Goal: Information Seeking & Learning: Find specific fact

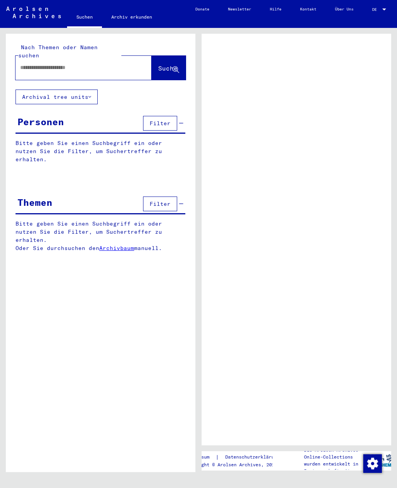
click at [98, 64] on input "text" at bounding box center [76, 68] width 113 height 8
type input "***"
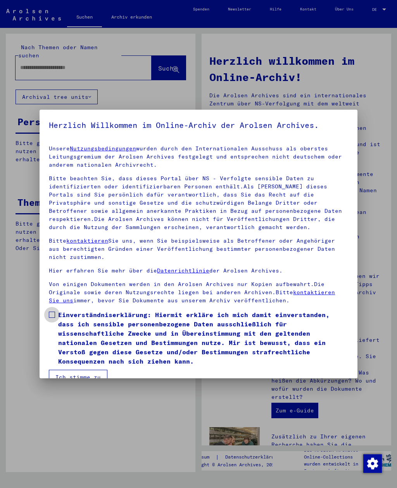
click at [63, 311] on span "Einverständniserklärung: Hiermit erkläre ich mich damit einverstanden, dass ich…" at bounding box center [203, 338] width 290 height 56
click at [77, 356] on span "Einverständniserklärung: Hiermit erkläre ich mich damit einverstanden, dass ich…" at bounding box center [203, 338] width 290 height 56
click at [83, 370] on button "Ich stimme zu" at bounding box center [78, 377] width 59 height 15
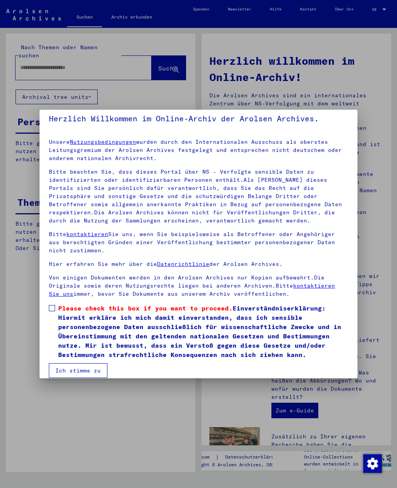
click at [83, 373] on button "Ich stimme zu" at bounding box center [78, 370] width 59 height 15
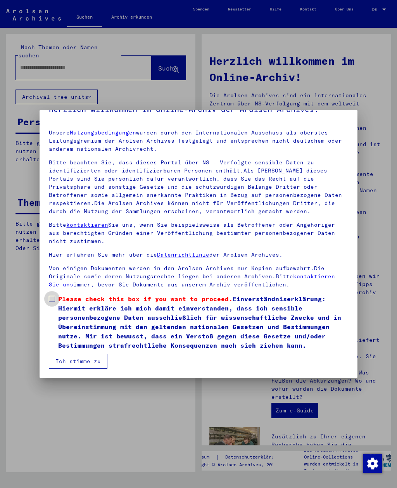
click at [55, 297] on span at bounding box center [52, 299] width 6 height 6
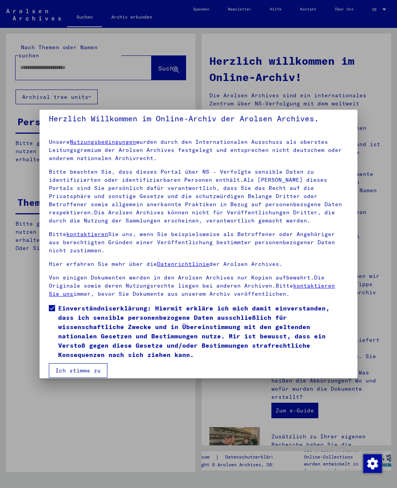
click at [86, 363] on button "Ich stimme zu" at bounding box center [78, 370] width 59 height 15
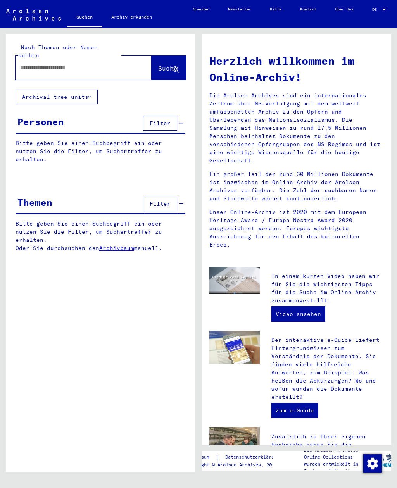
click at [79, 64] on input "text" at bounding box center [74, 68] width 108 height 8
type input "********"
click at [169, 64] on span "Suche" at bounding box center [167, 68] width 19 height 8
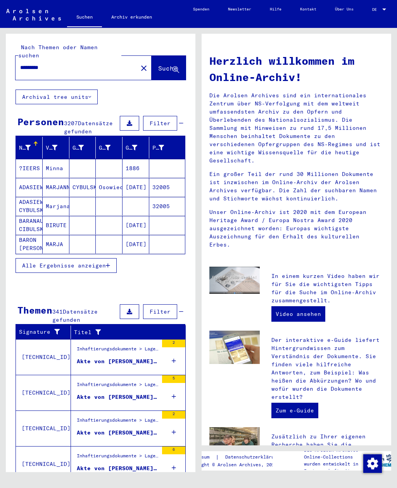
click at [99, 258] on button "Alle Ergebnisse anzeigen" at bounding box center [66, 265] width 101 height 15
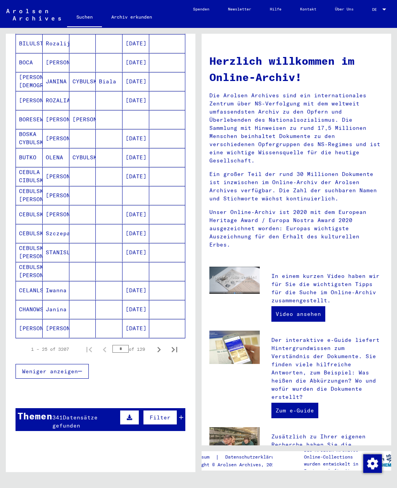
scroll to position [297, 0]
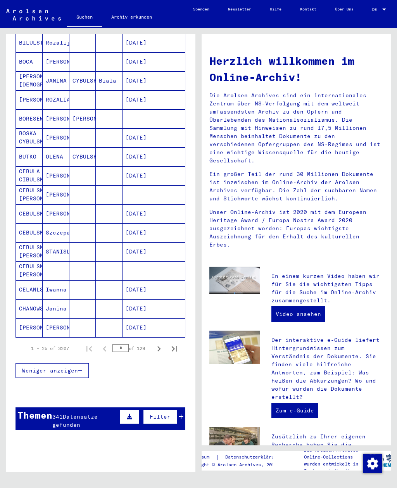
click at [56, 242] on mat-cell "STANISLAW" at bounding box center [56, 251] width 27 height 19
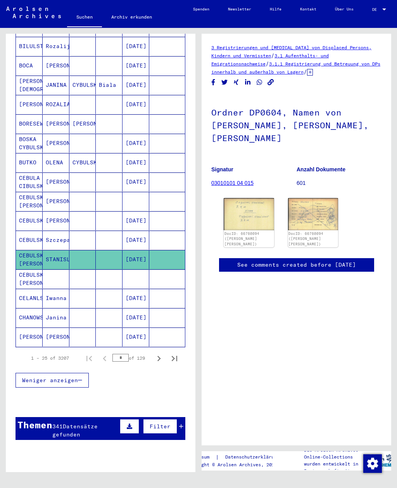
click at [316, 198] on img at bounding box center [313, 214] width 50 height 32
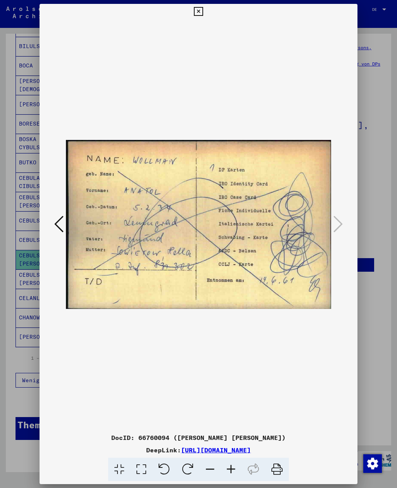
click at [55, 218] on icon at bounding box center [58, 224] width 9 height 19
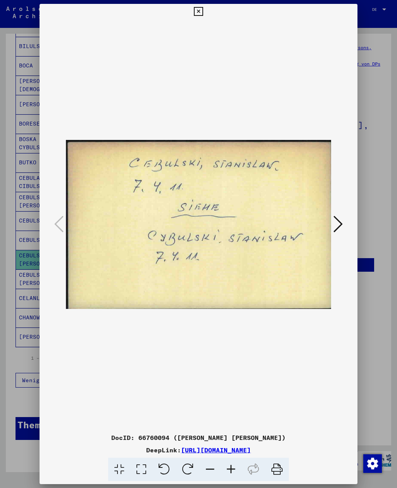
click at [205, 14] on div at bounding box center [199, 12] width 14 height 16
click at [205, 6] on button at bounding box center [199, 12] width 14 height 16
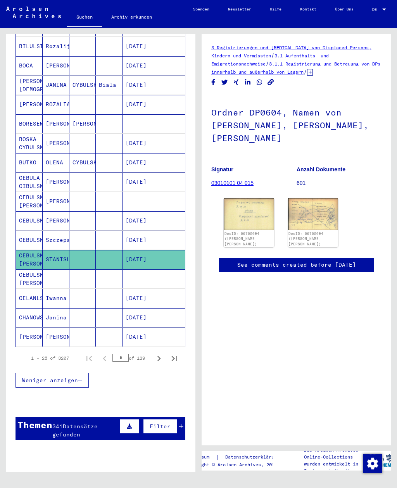
click at [94, 272] on mat-cell at bounding box center [82, 279] width 27 height 19
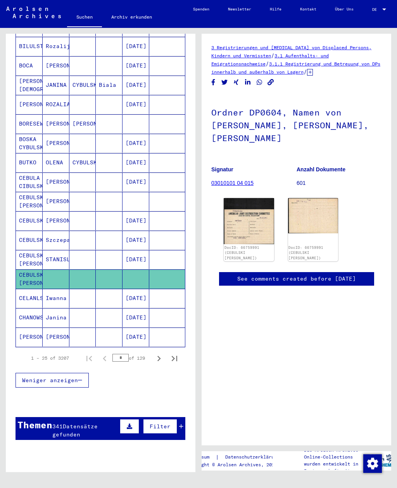
click at [118, 173] on mat-cell at bounding box center [109, 182] width 27 height 19
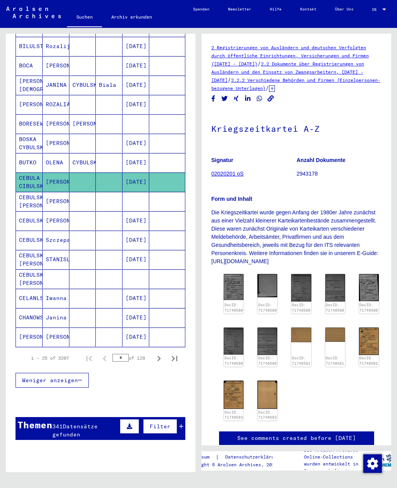
click at [236, 283] on img at bounding box center [234, 287] width 20 height 26
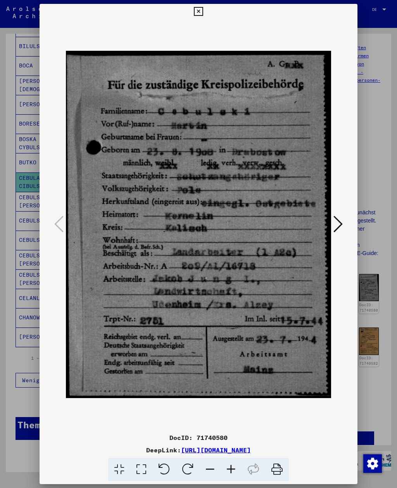
click at [203, 16] on icon at bounding box center [198, 11] width 9 height 9
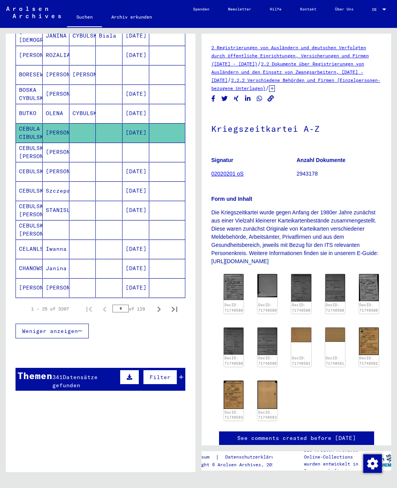
scroll to position [351, 0]
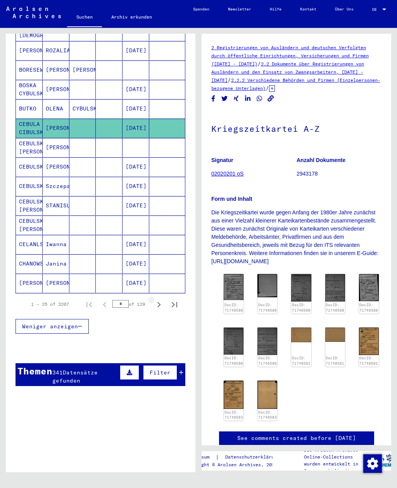
click at [164, 299] on icon "Next page" at bounding box center [159, 304] width 11 height 11
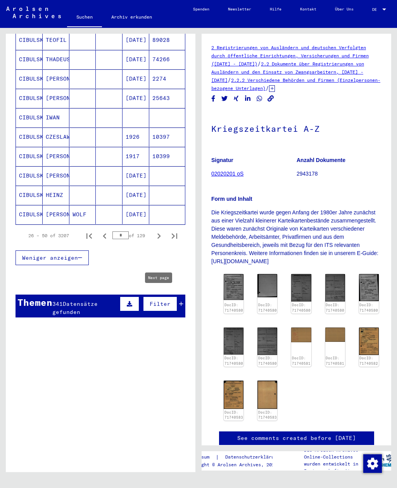
scroll to position [424, 0]
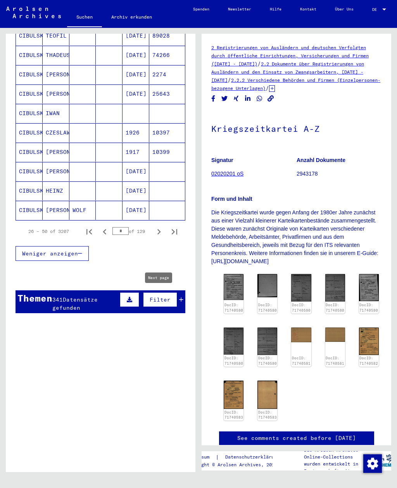
click at [160, 226] on icon "Next page" at bounding box center [159, 231] width 11 height 11
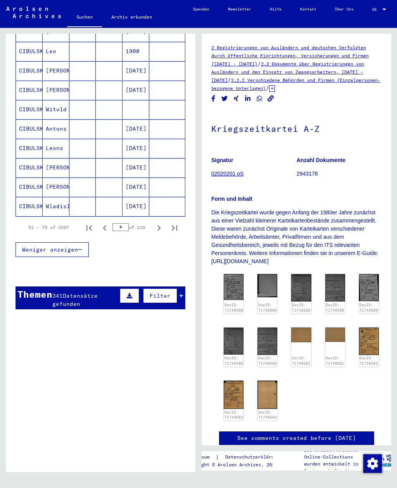
scroll to position [424, 0]
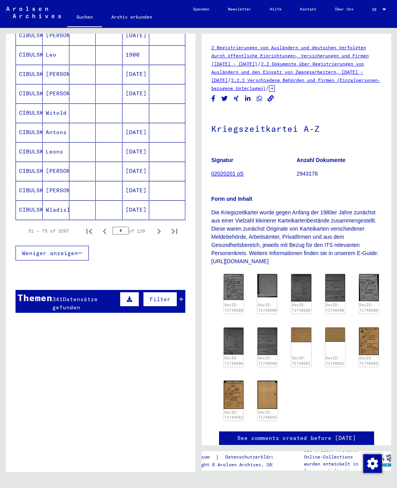
click at [157, 226] on icon "Next page" at bounding box center [159, 231] width 11 height 11
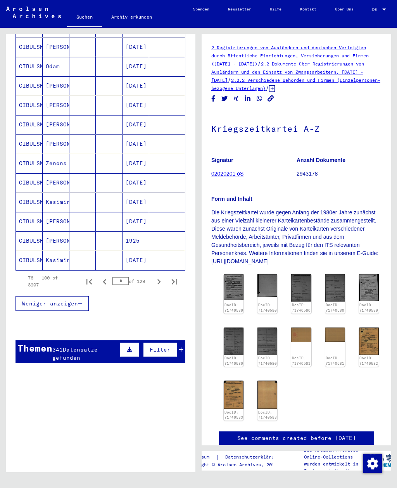
scroll to position [390, 0]
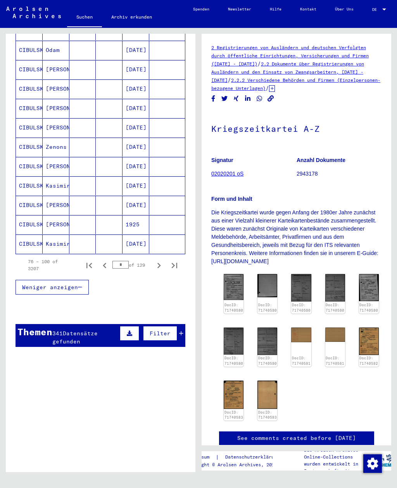
click at [157, 260] on icon "Next page" at bounding box center [159, 265] width 11 height 11
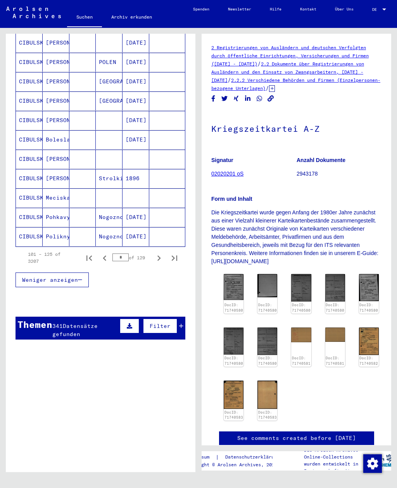
scroll to position [400, 0]
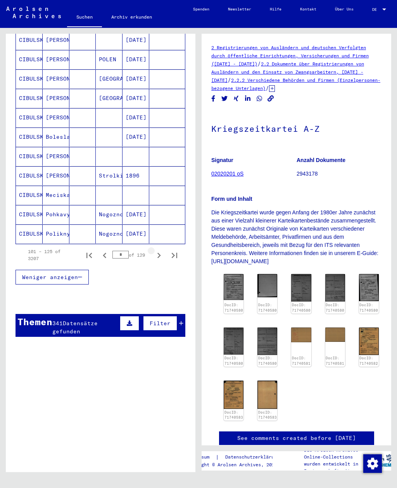
click at [160, 250] on icon "Next page" at bounding box center [159, 255] width 11 height 11
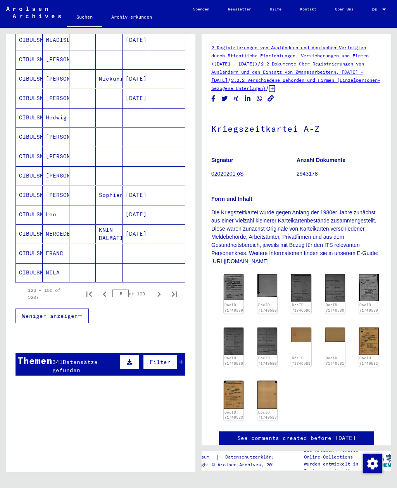
scroll to position [416, 0]
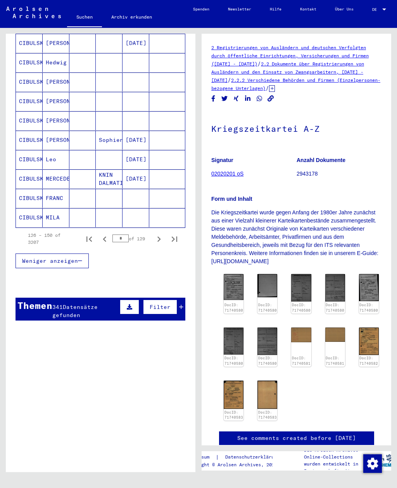
click at [155, 234] on icon "Next page" at bounding box center [159, 239] width 11 height 11
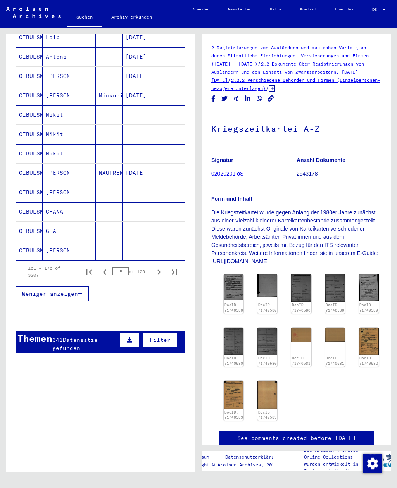
scroll to position [384, 0]
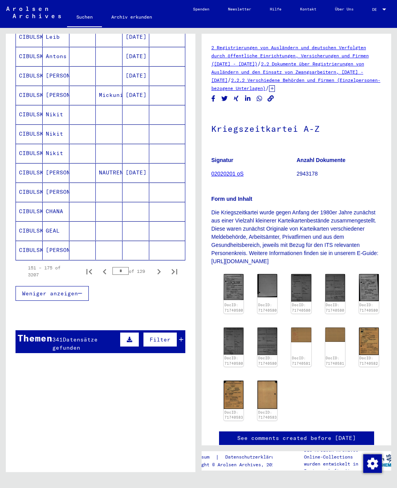
click at [159, 269] on icon "Next page" at bounding box center [158, 271] width 3 height 5
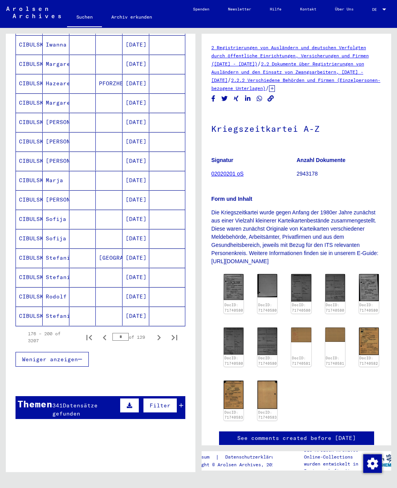
scroll to position [319, 0]
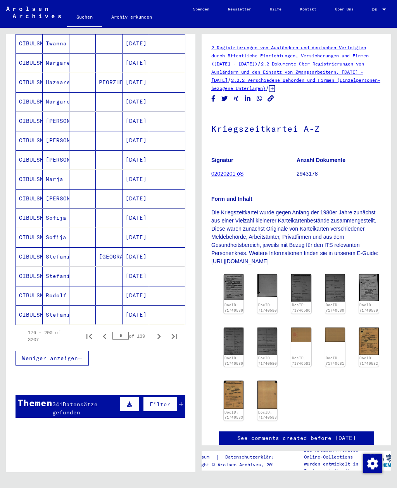
click at [157, 228] on mat-cell at bounding box center [167, 237] width 36 height 19
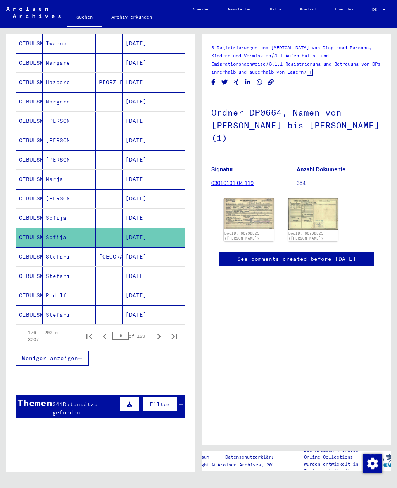
click at [159, 329] on button "Next page" at bounding box center [159, 337] width 16 height 16
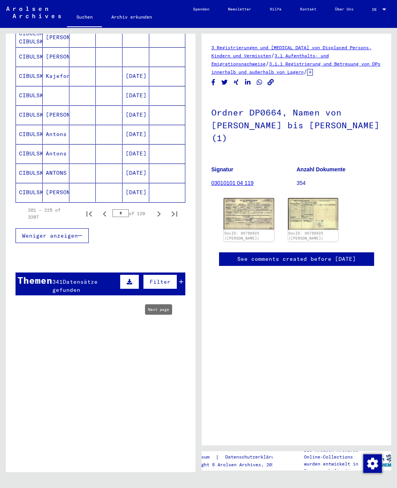
scroll to position [441, 0]
click at [156, 209] on icon "Next page" at bounding box center [159, 214] width 11 height 11
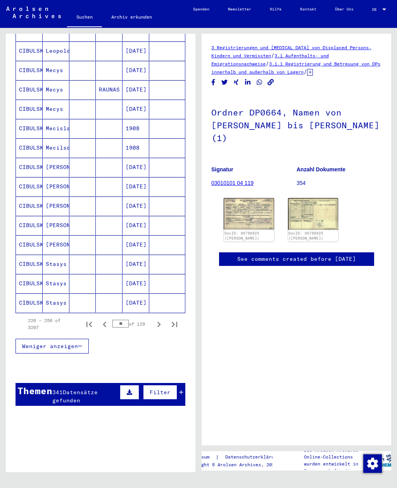
scroll to position [359, 0]
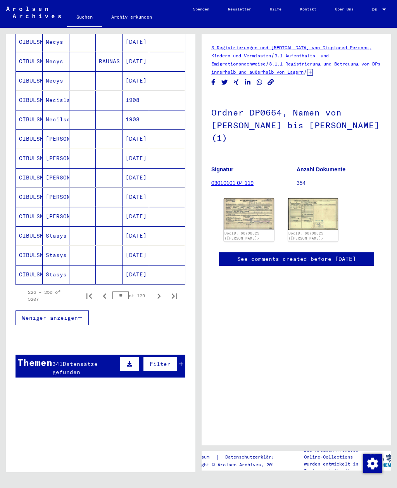
click at [160, 291] on icon "Next page" at bounding box center [159, 296] width 11 height 11
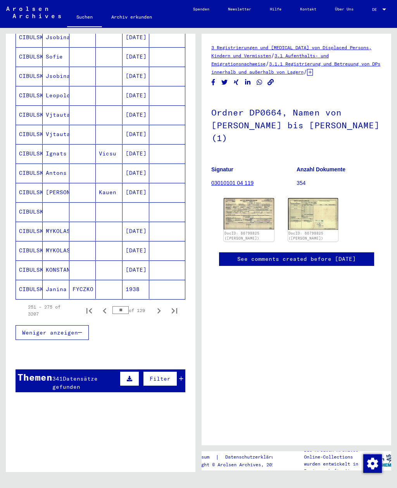
scroll to position [346, 0]
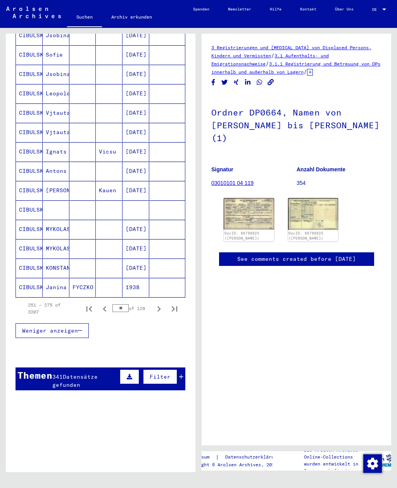
click at [158, 306] on icon "Next page" at bounding box center [158, 308] width 3 height 5
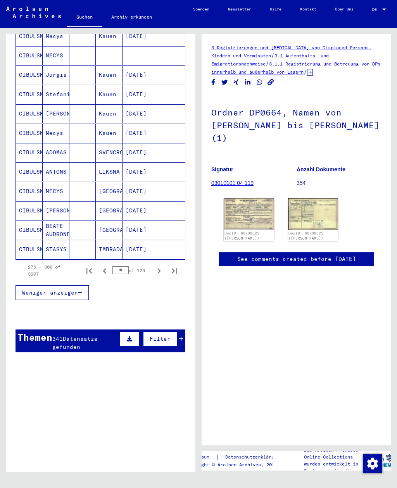
scroll to position [394, 0]
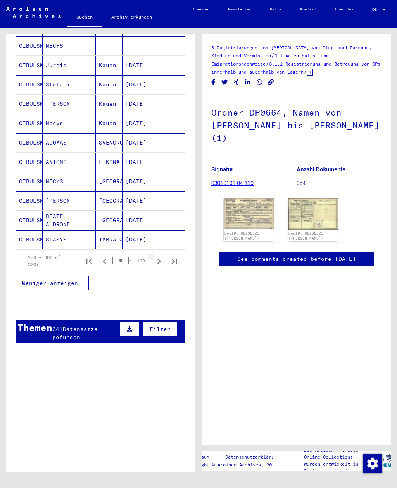
click at [163, 256] on icon "Next page" at bounding box center [159, 261] width 11 height 11
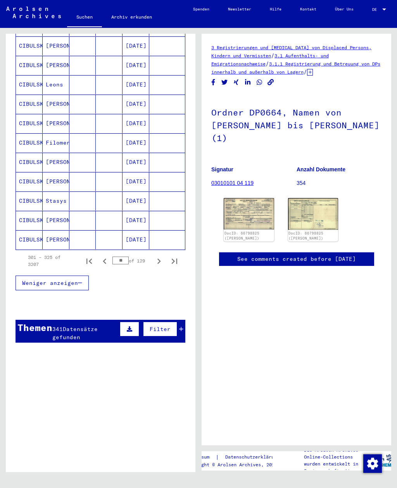
click at [126, 172] on mat-cell "[DATE]" at bounding box center [136, 181] width 27 height 19
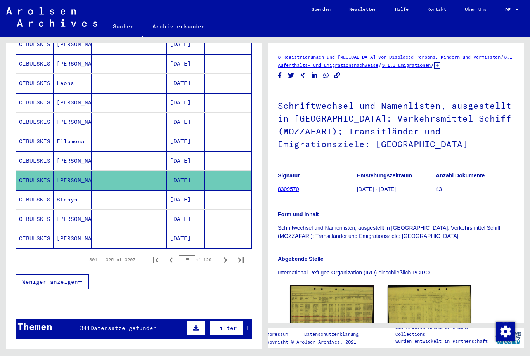
scroll to position [446, 0]
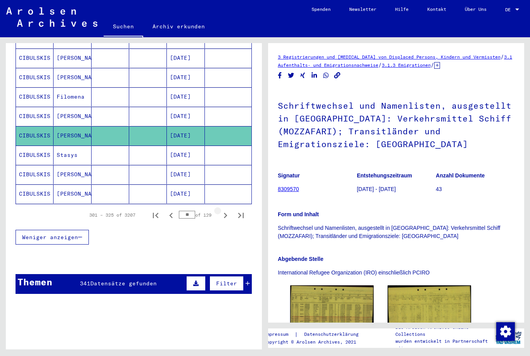
click at [226, 210] on icon "Next page" at bounding box center [225, 215] width 11 height 11
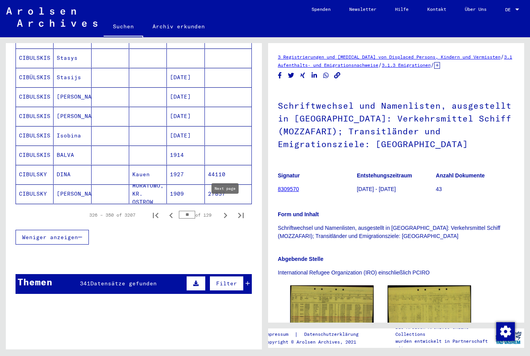
click at [226, 210] on icon "Next page" at bounding box center [225, 215] width 11 height 11
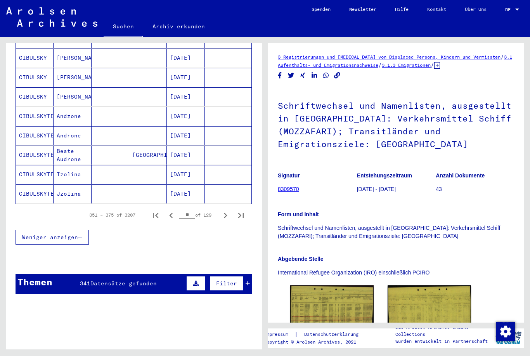
click at [226, 210] on icon "Next page" at bounding box center [225, 215] width 11 height 11
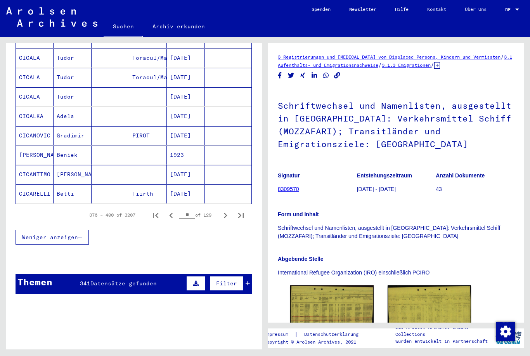
click at [226, 211] on icon "Next page" at bounding box center [225, 215] width 11 height 11
click at [226, 210] on icon "Next page" at bounding box center [225, 215] width 11 height 11
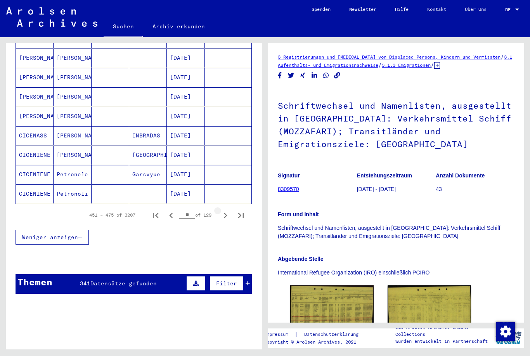
click at [226, 210] on icon "Next page" at bounding box center [225, 215] width 11 height 11
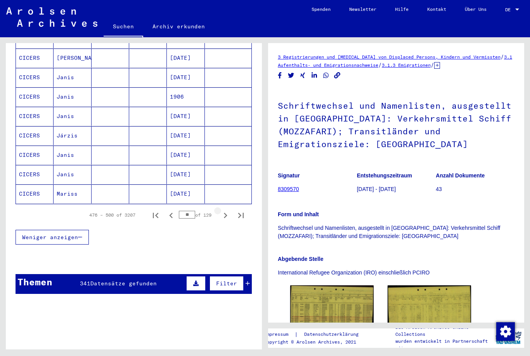
click at [226, 210] on icon "Next page" at bounding box center [225, 215] width 11 height 11
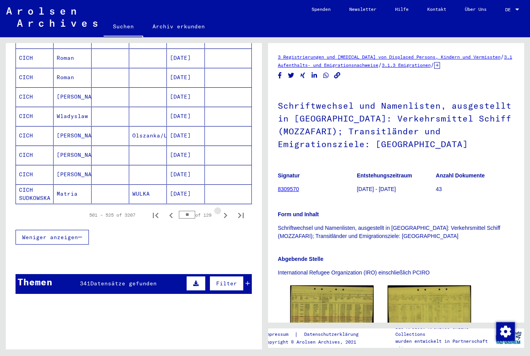
click at [226, 211] on icon "Next page" at bounding box center [225, 215] width 11 height 11
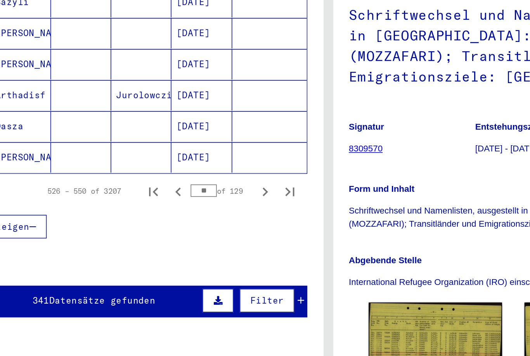
scroll to position [445, 0]
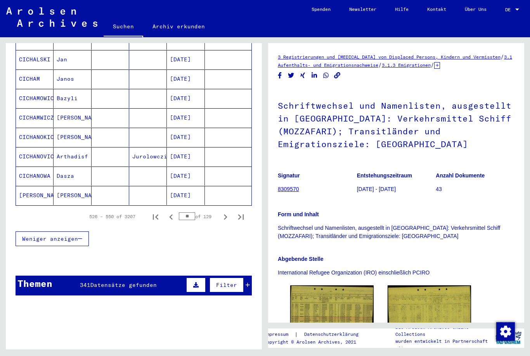
click at [226, 214] on icon "Next page" at bounding box center [225, 216] width 3 height 5
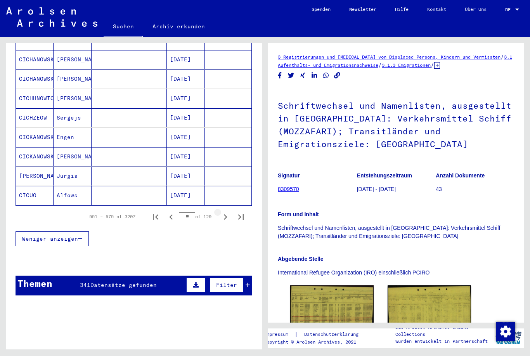
click at [226, 212] on icon "Next page" at bounding box center [225, 216] width 11 height 11
click at [226, 214] on icon "Next page" at bounding box center [225, 216] width 11 height 11
click at [226, 211] on icon "Next page" at bounding box center [225, 216] width 11 height 11
click at [225, 211] on icon "Next page" at bounding box center [225, 216] width 11 height 11
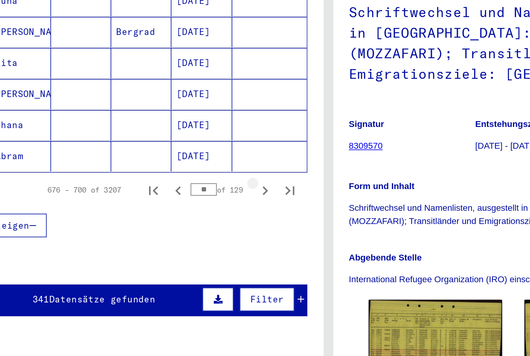
click at [220, 211] on icon "Next page" at bounding box center [225, 216] width 11 height 11
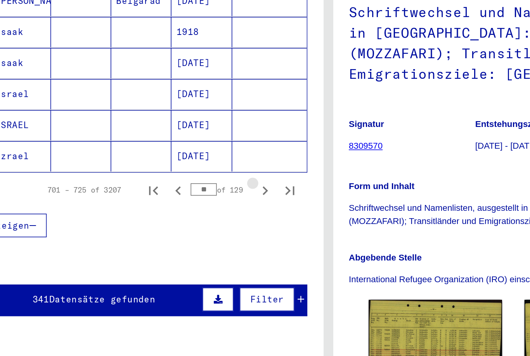
click at [220, 211] on icon "Next page" at bounding box center [225, 216] width 11 height 11
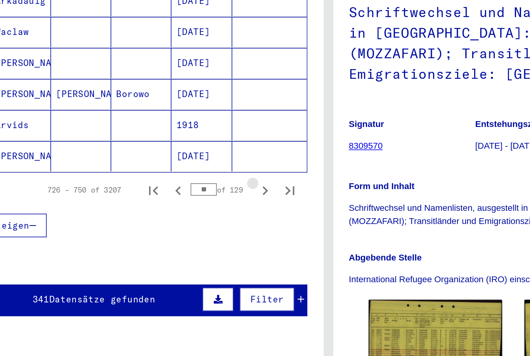
click at [220, 211] on icon "Next page" at bounding box center [225, 216] width 11 height 11
click at [224, 214] on icon "Next page" at bounding box center [225, 216] width 3 height 5
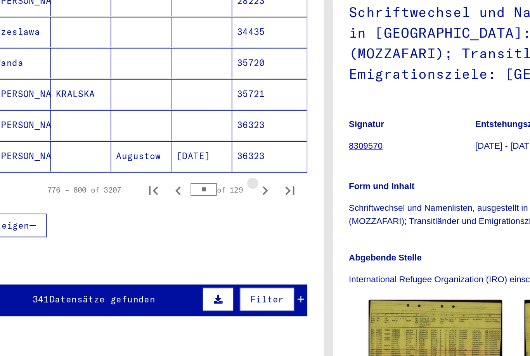
click at [220, 211] on icon "Next page" at bounding box center [225, 216] width 11 height 11
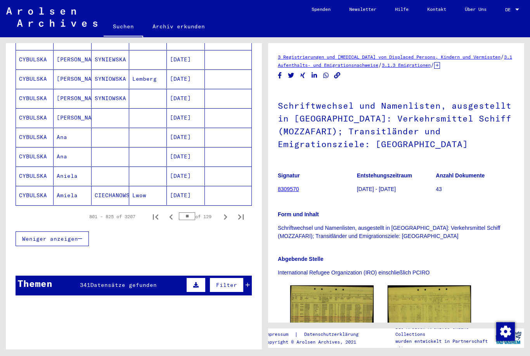
click at [228, 211] on icon "Next page" at bounding box center [225, 216] width 11 height 11
click at [226, 211] on icon "Next page" at bounding box center [225, 216] width 11 height 11
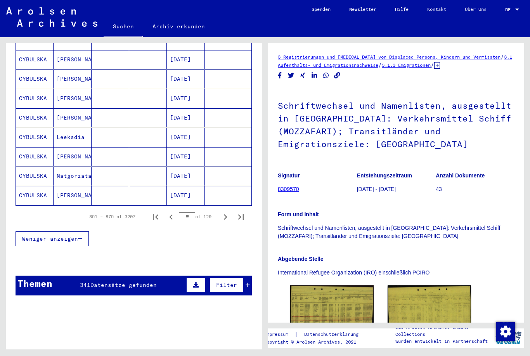
click at [226, 211] on icon "Next page" at bounding box center [225, 216] width 11 height 11
click at [227, 211] on icon "Next page" at bounding box center [225, 216] width 11 height 11
click at [226, 214] on icon "Next page" at bounding box center [225, 216] width 3 height 5
click at [226, 211] on icon "Next page" at bounding box center [225, 216] width 11 height 11
click at [228, 211] on icon "Next page" at bounding box center [225, 216] width 11 height 11
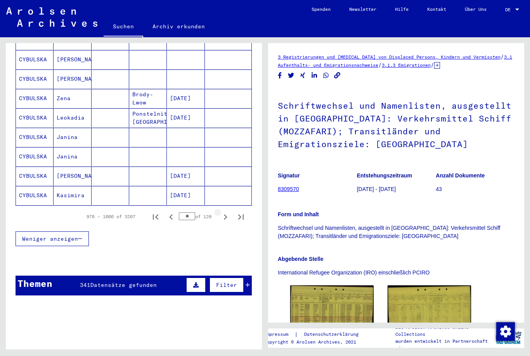
click at [228, 211] on icon "Next page" at bounding box center [225, 216] width 11 height 11
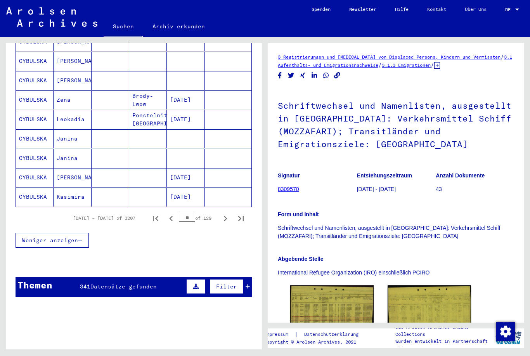
click at [226, 213] on icon "Next page" at bounding box center [225, 218] width 11 height 11
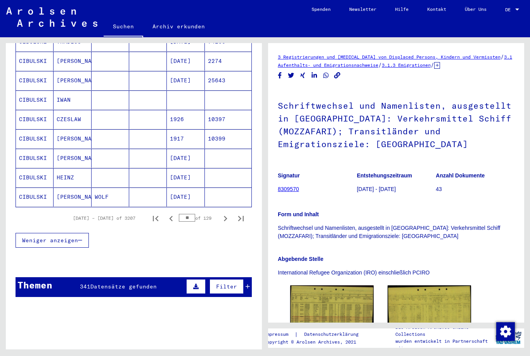
click at [226, 213] on icon "Next page" at bounding box center [225, 218] width 11 height 11
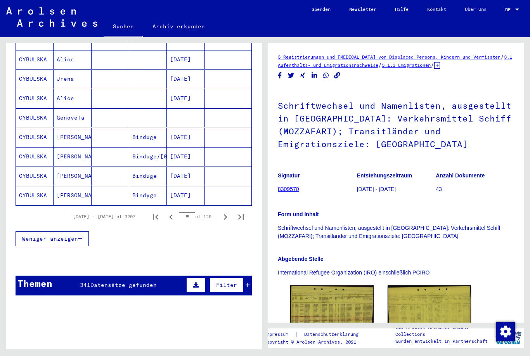
click at [170, 211] on icon "Previous page" at bounding box center [171, 216] width 11 height 11
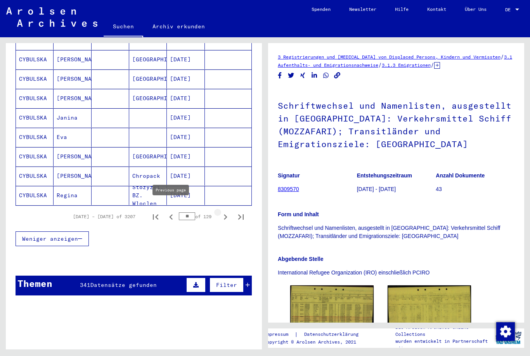
click at [227, 211] on icon "Next page" at bounding box center [225, 216] width 11 height 11
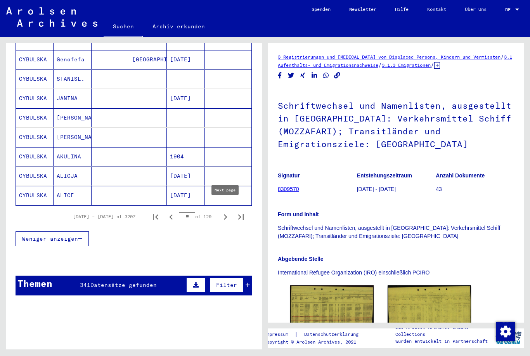
click at [227, 211] on icon "Next page" at bounding box center [225, 216] width 11 height 11
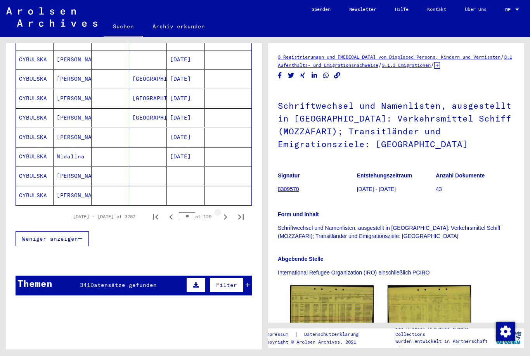
click at [228, 211] on icon "Next page" at bounding box center [225, 216] width 11 height 11
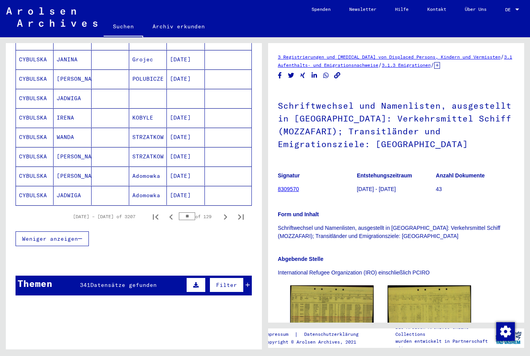
click at [227, 211] on icon "Next page" at bounding box center [225, 216] width 11 height 11
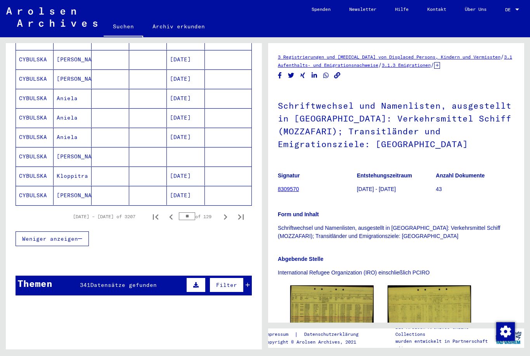
click at [226, 214] on icon "Next page" at bounding box center [225, 216] width 3 height 5
click at [227, 211] on icon "Next page" at bounding box center [225, 216] width 11 height 11
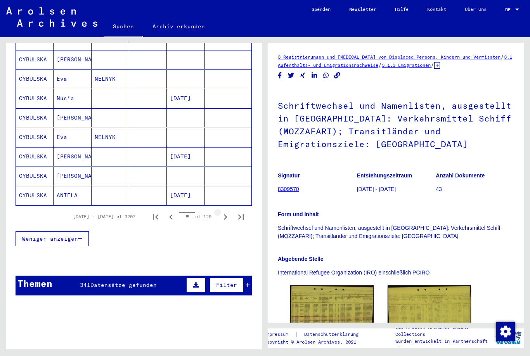
click at [227, 211] on icon "Next page" at bounding box center [225, 216] width 11 height 11
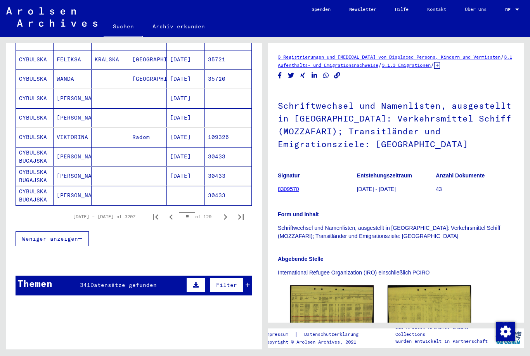
click at [226, 214] on icon "Next page" at bounding box center [225, 216] width 3 height 5
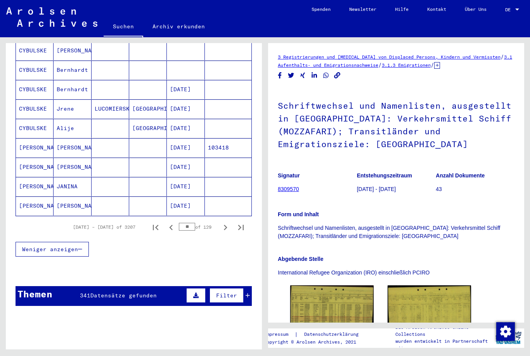
scroll to position [437, 0]
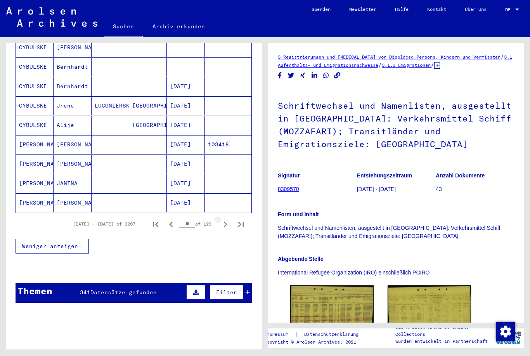
click at [227, 219] on icon "Next page" at bounding box center [225, 224] width 11 height 11
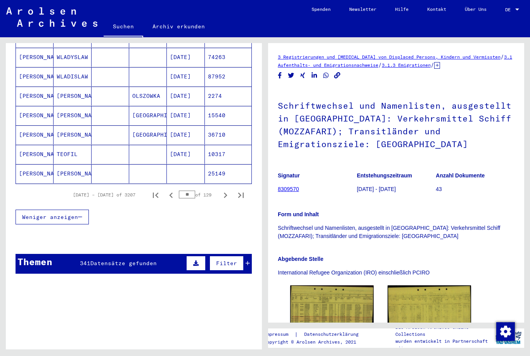
scroll to position [468, 0]
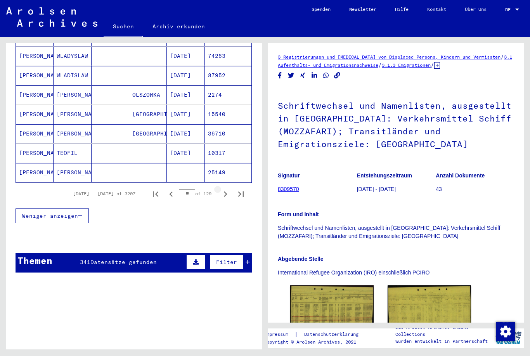
click at [226, 191] on icon "Next page" at bounding box center [225, 193] width 3 height 5
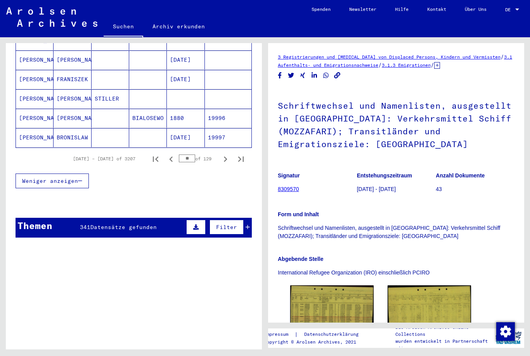
scroll to position [505, 0]
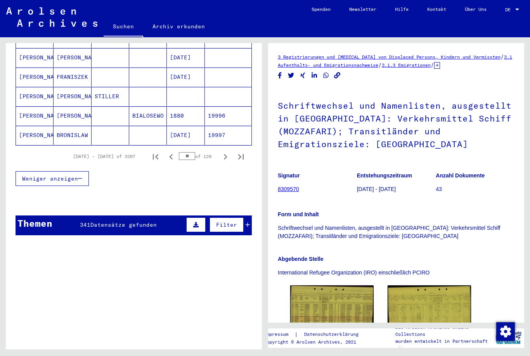
click at [224, 151] on icon "Next page" at bounding box center [225, 156] width 11 height 11
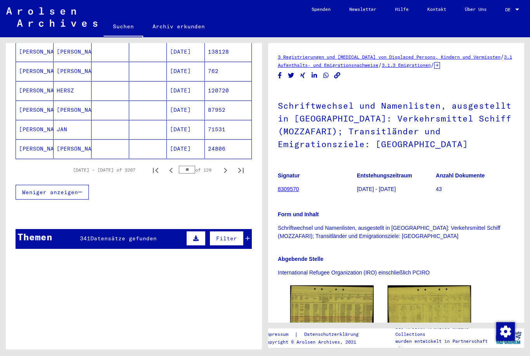
scroll to position [483, 0]
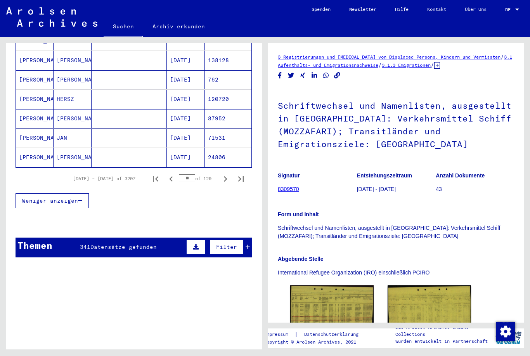
click at [226, 173] on icon "Next page" at bounding box center [225, 178] width 11 height 11
type input "**"
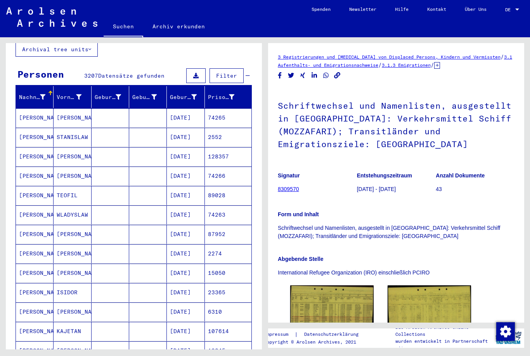
scroll to position [56, 0]
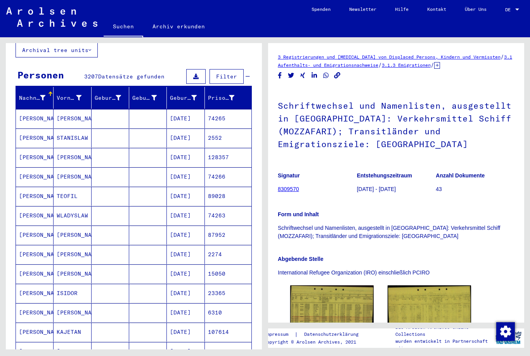
click at [83, 128] on mat-cell "STANISLAW" at bounding box center [73, 137] width 38 height 19
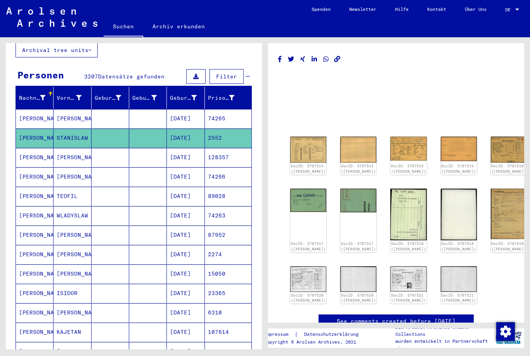
click at [307, 142] on img at bounding box center [308, 150] width 36 height 26
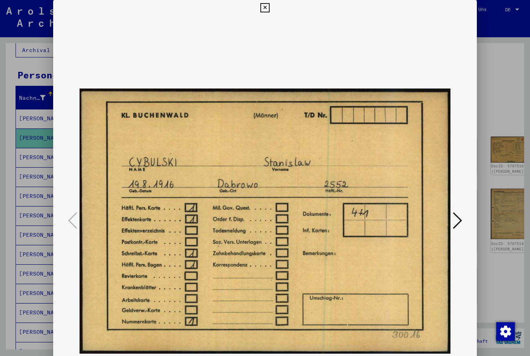
click at [397, 217] on icon at bounding box center [457, 220] width 9 height 19
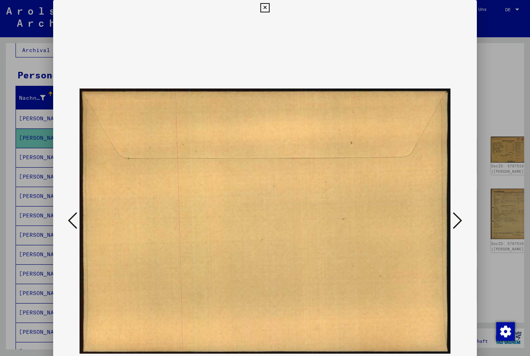
click at [397, 219] on icon at bounding box center [457, 220] width 9 height 19
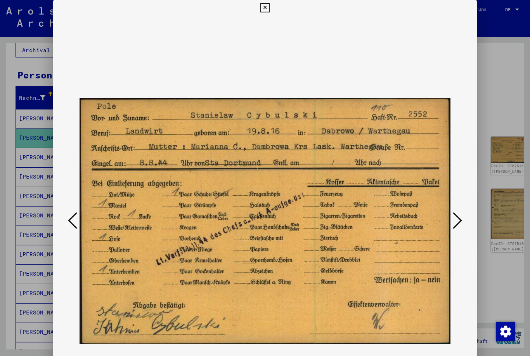
click at [397, 221] on icon at bounding box center [457, 220] width 9 height 19
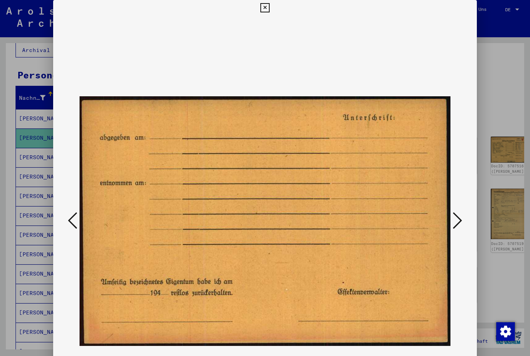
click at [397, 219] on button at bounding box center [457, 221] width 14 height 22
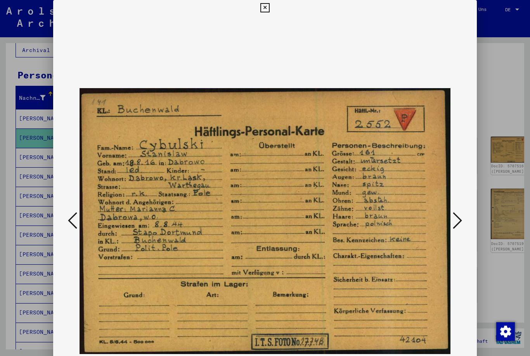
click at [397, 220] on icon at bounding box center [457, 220] width 9 height 19
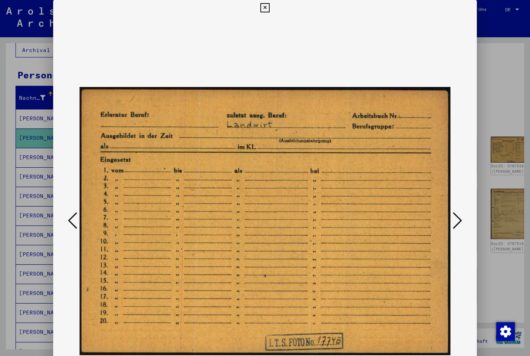
click at [397, 220] on icon at bounding box center [457, 220] width 9 height 19
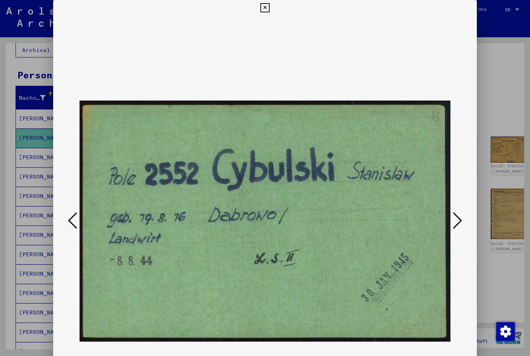
click at [397, 219] on icon at bounding box center [457, 220] width 9 height 19
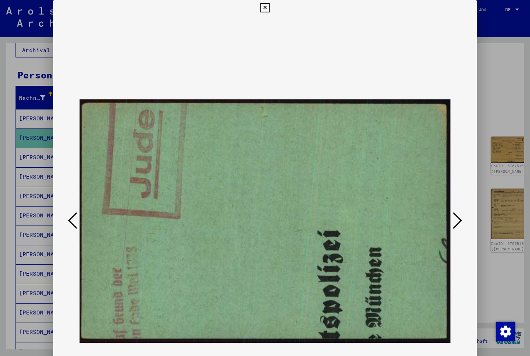
click at [397, 220] on icon at bounding box center [457, 220] width 9 height 19
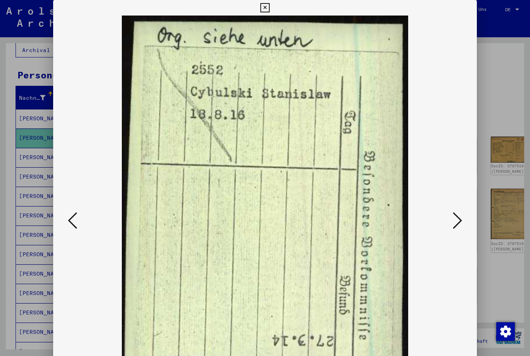
click at [397, 219] on icon at bounding box center [457, 220] width 9 height 19
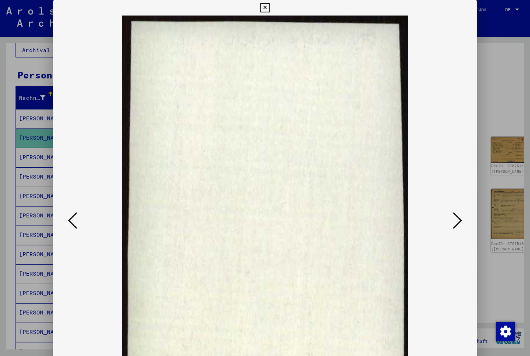
click at [397, 219] on icon at bounding box center [457, 220] width 9 height 19
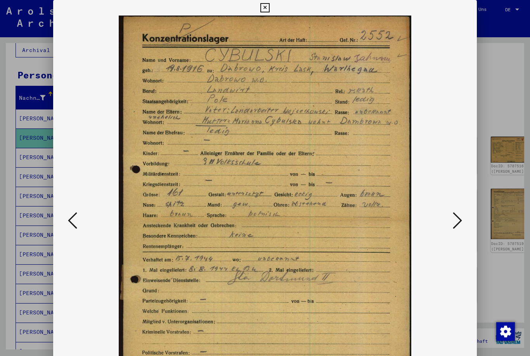
click at [397, 214] on button at bounding box center [457, 221] width 14 height 22
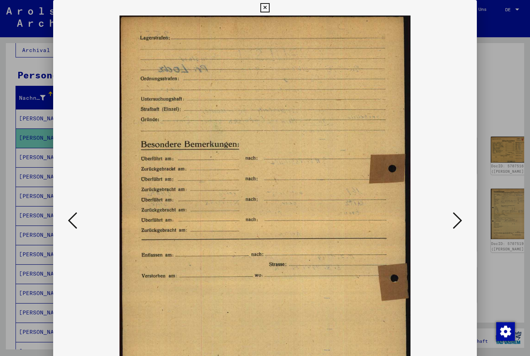
click at [397, 214] on button at bounding box center [457, 221] width 14 height 22
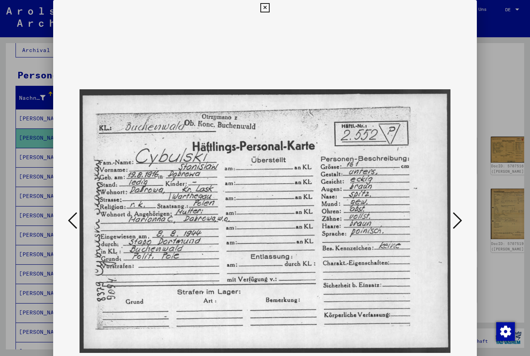
click at [397, 215] on button at bounding box center [457, 221] width 14 height 22
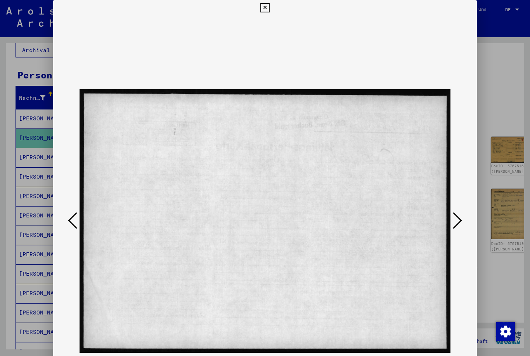
click at [397, 216] on button at bounding box center [457, 221] width 14 height 22
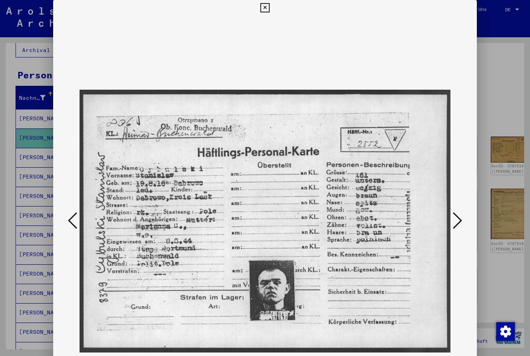
click at [397, 216] on img at bounding box center [265, 221] width 371 height 411
click at [397, 216] on icon at bounding box center [457, 220] width 9 height 19
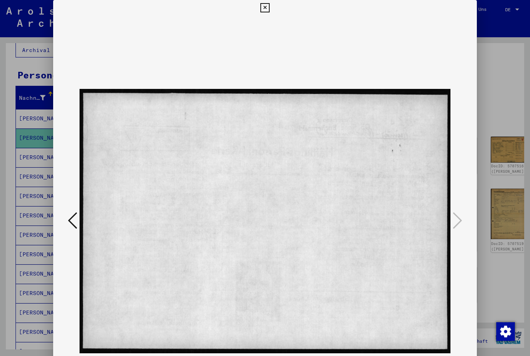
click at [269, 11] on icon at bounding box center [264, 7] width 9 height 9
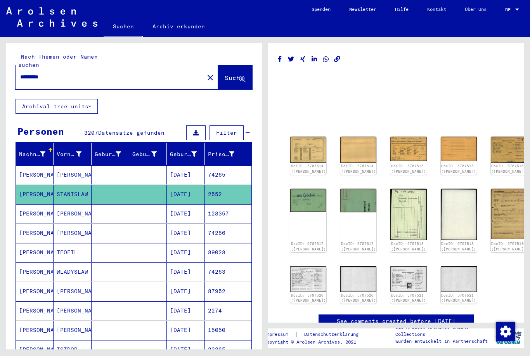
click at [35, 73] on input "********" at bounding box center [109, 77] width 179 height 8
click at [37, 68] on div "********" at bounding box center [108, 76] width 184 height 17
click at [36, 68] on div "********" at bounding box center [108, 76] width 184 height 17
click at [38, 73] on input "********" at bounding box center [109, 77] width 179 height 8
click at [35, 73] on input "********" at bounding box center [109, 77] width 179 height 8
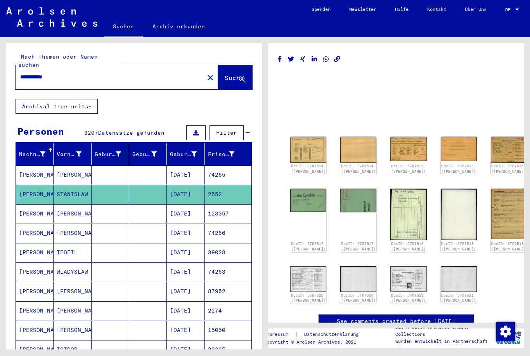
type input "**********"
click at [220, 65] on button "Suche" at bounding box center [235, 77] width 34 height 24
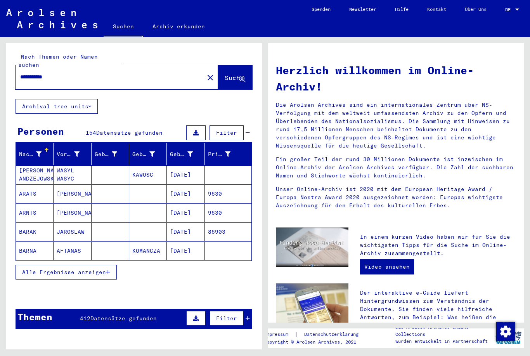
click at [105, 268] on span "Alle Ergebnisse anzeigen" at bounding box center [64, 271] width 84 height 7
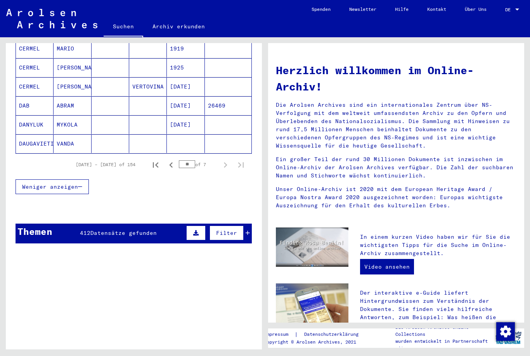
scroll to position [488, 0]
click at [153, 159] on icon "First page" at bounding box center [155, 164] width 11 height 11
click at [225, 159] on icon "Next page" at bounding box center [225, 164] width 11 height 11
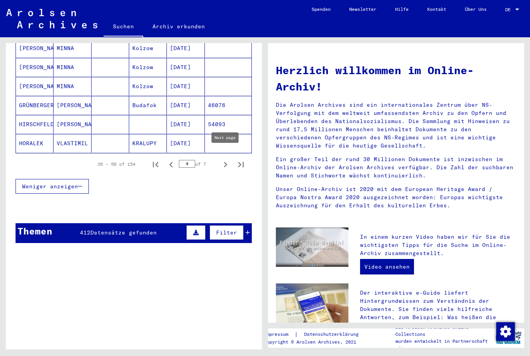
click at [223, 159] on icon "Next page" at bounding box center [225, 164] width 11 height 11
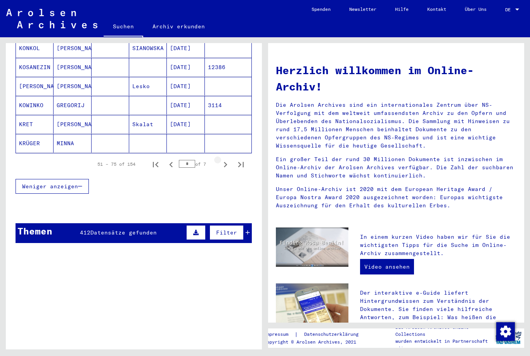
click at [223, 159] on icon "Next page" at bounding box center [225, 164] width 11 height 11
click at [221, 159] on icon "Next page" at bounding box center [225, 164] width 11 height 11
click at [222, 159] on icon "Next page" at bounding box center [225, 164] width 11 height 11
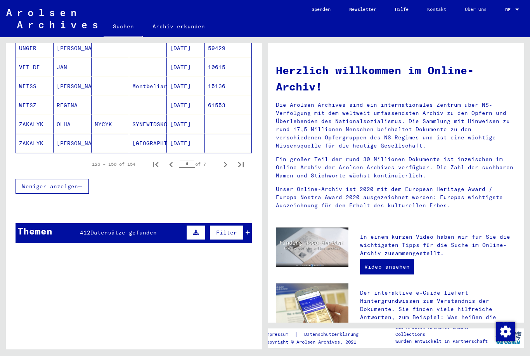
click at [223, 159] on icon "Next page" at bounding box center [225, 164] width 11 height 11
type input "*"
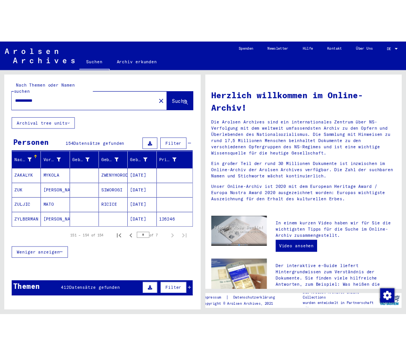
scroll to position [0, 0]
